Goal: Find specific page/section: Find specific page/section

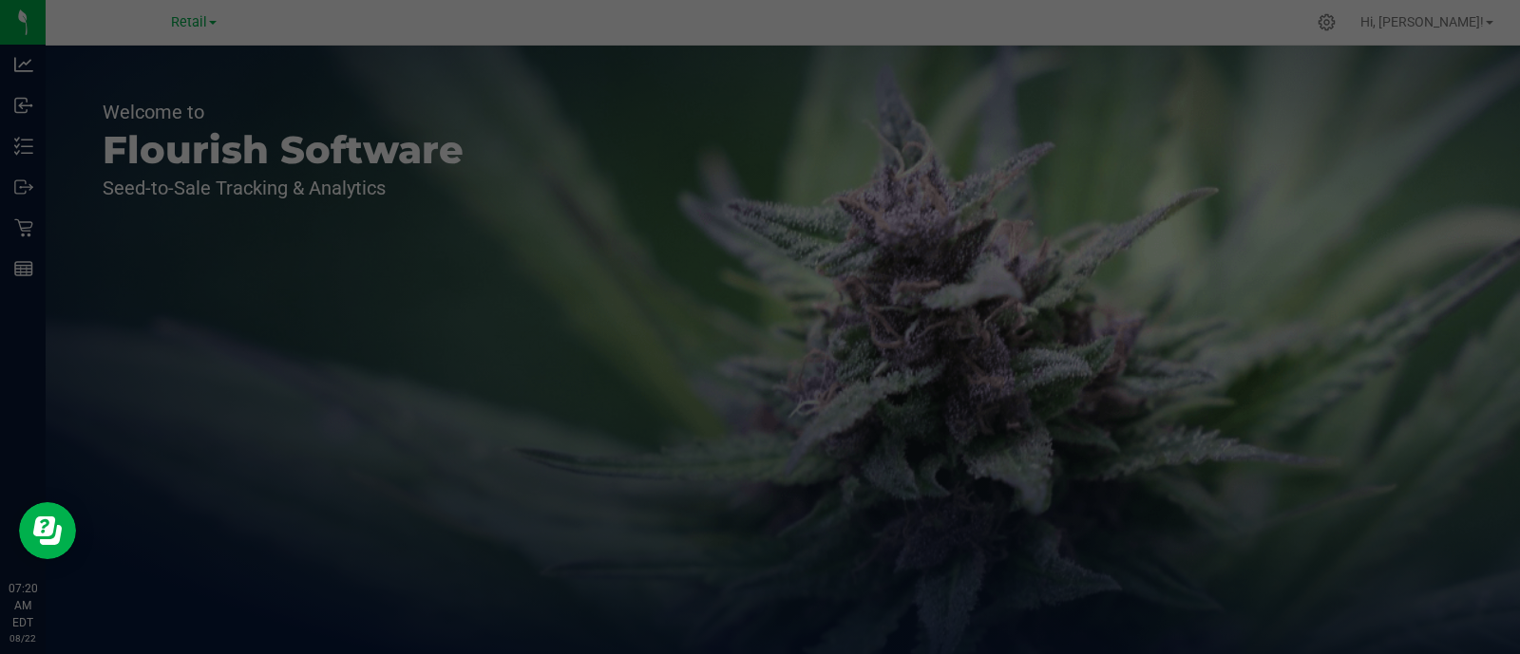
click at [527, 317] on div at bounding box center [760, 327] width 1520 height 654
